Goal: Task Accomplishment & Management: Use online tool/utility

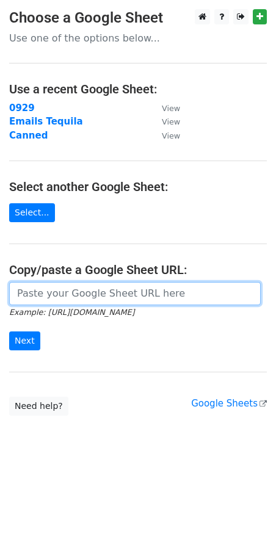
click at [57, 296] on input "url" at bounding box center [135, 293] width 252 height 23
paste input "https://docs.google.com/spreadsheets/d/1xPIqfBI7N5fBNo_sINQsg8XYw-GPVoaeROtgmAM…"
type input "https://docs.google.com/spreadsheets/d/1xPIqfBI7N5fBNo_sINQsg8XYw-GPVoaeROtgmAM…"
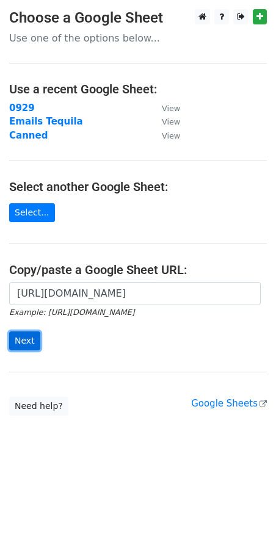
scroll to position [0, 0]
click at [26, 341] on input "Next" at bounding box center [24, 341] width 31 height 19
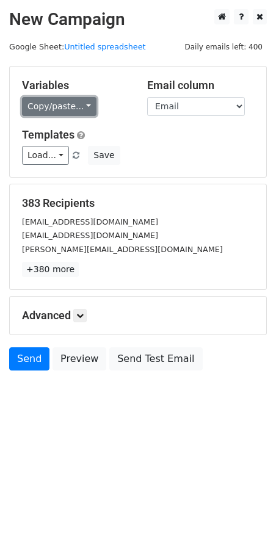
click at [69, 104] on link "Copy/paste..." at bounding box center [59, 106] width 74 height 19
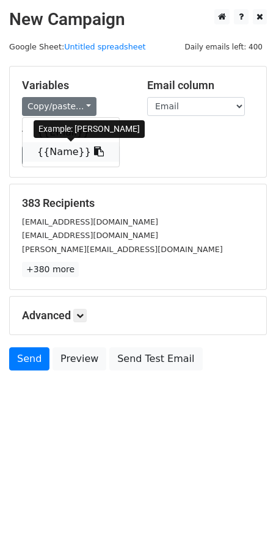
click at [37, 145] on link "{{Name}}" at bounding box center [71, 152] width 96 height 20
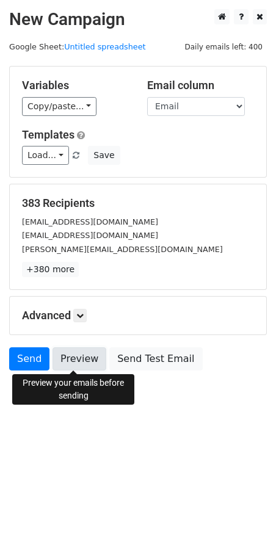
click at [88, 361] on link "Preview" at bounding box center [80, 358] width 54 height 23
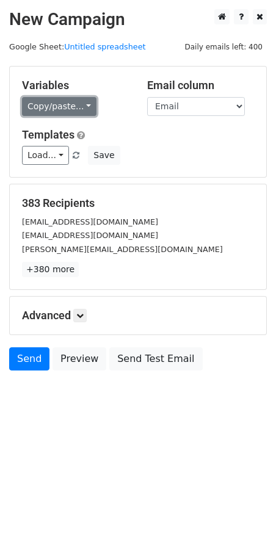
click at [70, 108] on link "Copy/paste..." at bounding box center [59, 106] width 74 height 19
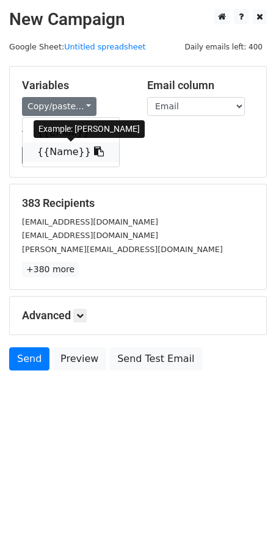
click at [37, 154] on link "{{Name}}" at bounding box center [71, 152] width 96 height 20
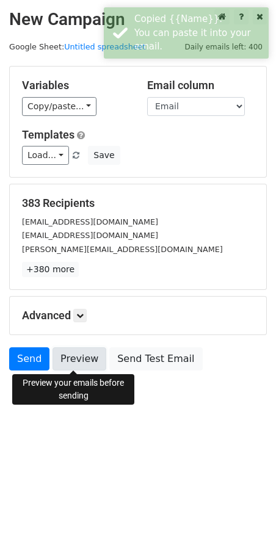
click at [87, 363] on link "Preview" at bounding box center [80, 358] width 54 height 23
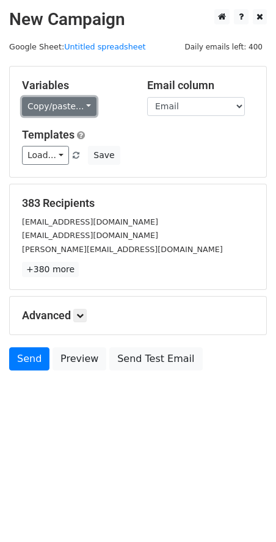
click at [62, 100] on link "Copy/paste..." at bounding box center [59, 106] width 74 height 19
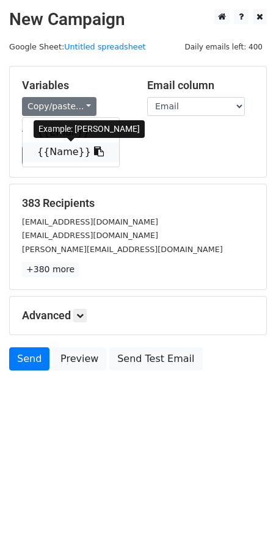
click at [43, 153] on link "{{Name}}" at bounding box center [71, 152] width 96 height 20
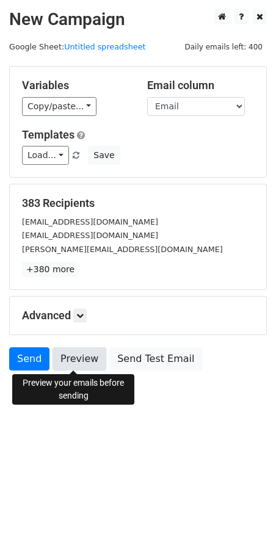
click at [63, 352] on link "Preview" at bounding box center [80, 358] width 54 height 23
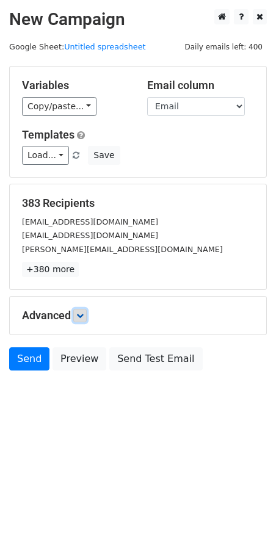
click at [79, 316] on icon at bounding box center [79, 315] width 7 height 7
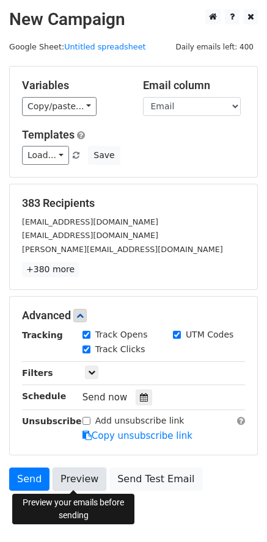
click at [75, 475] on link "Preview" at bounding box center [80, 479] width 54 height 23
